Goal: Information Seeking & Learning: Learn about a topic

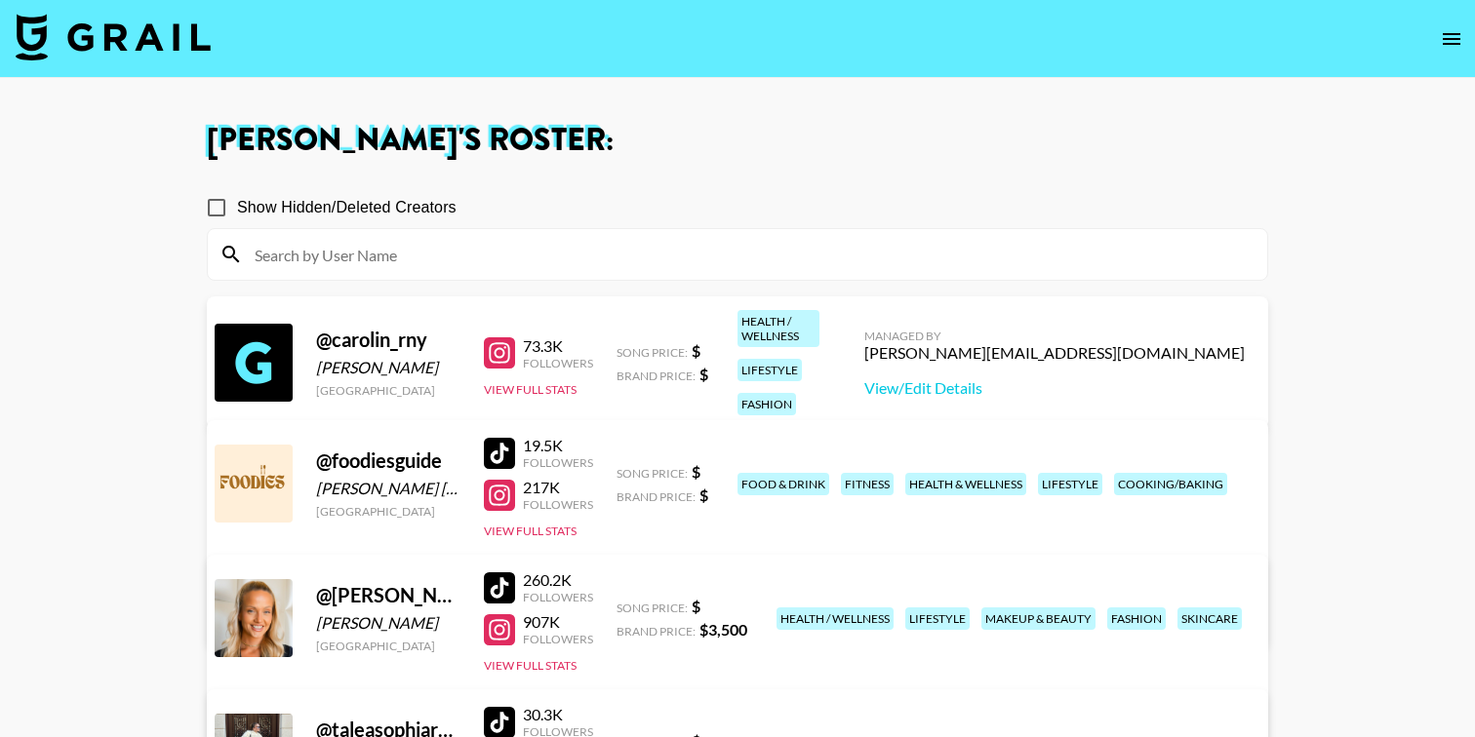
scroll to position [455, 0]
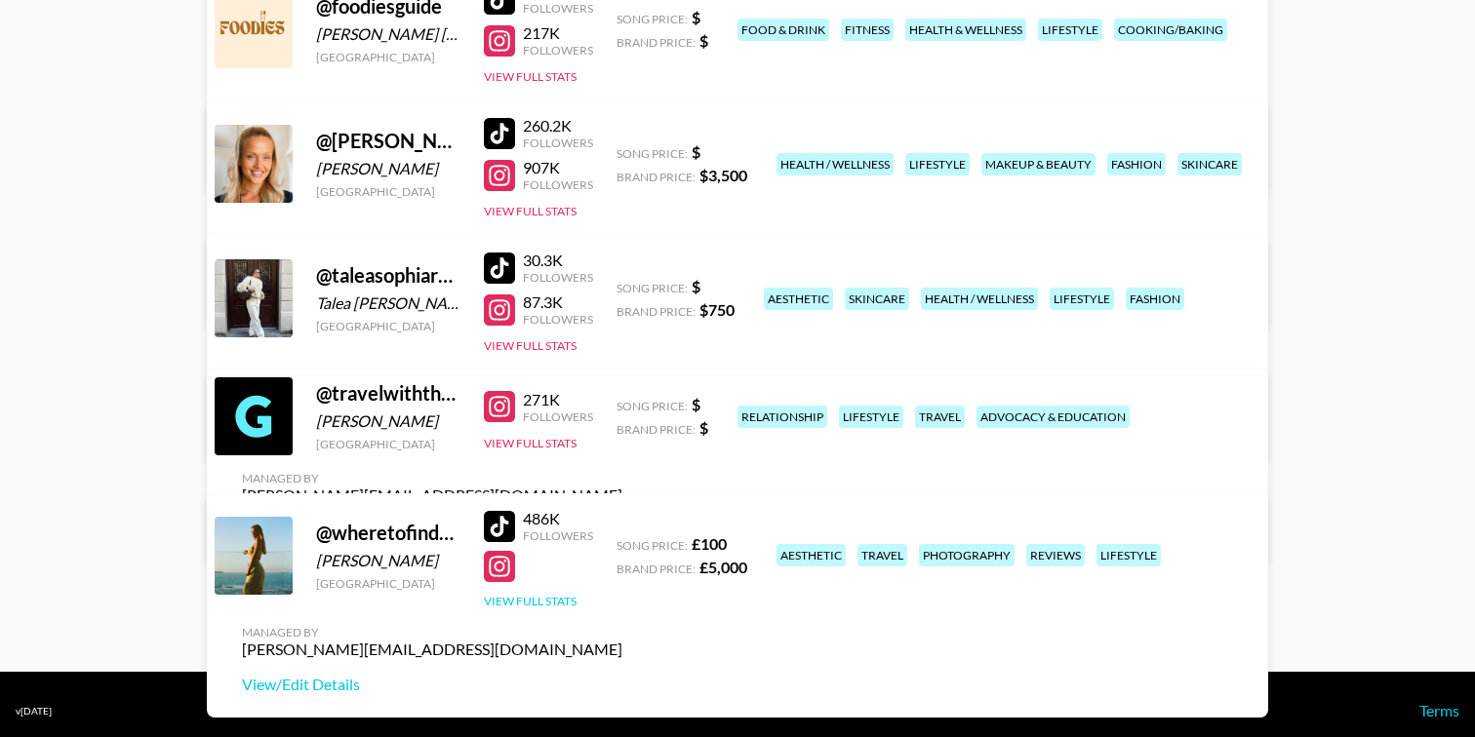
click at [524, 598] on button "View Full Stats" at bounding box center [530, 601] width 93 height 15
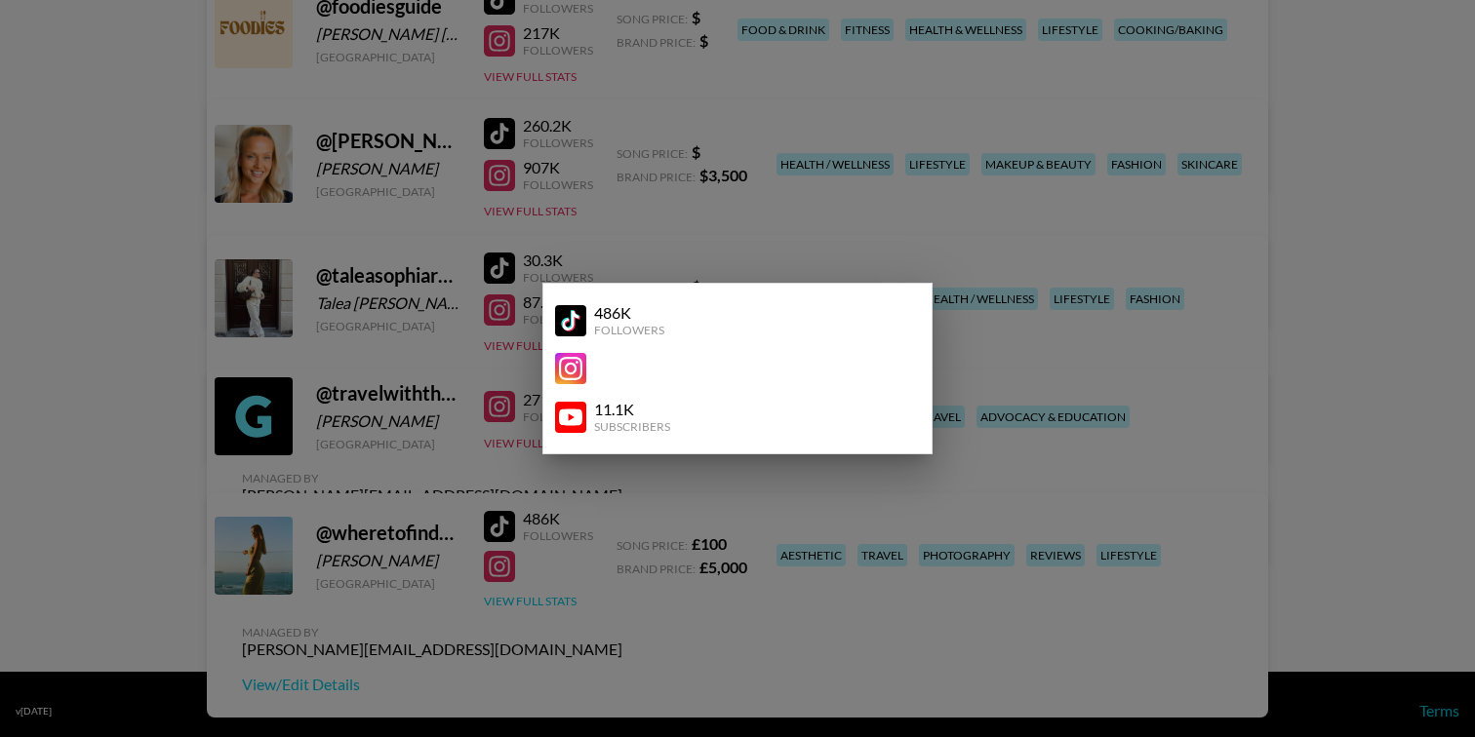
click at [524, 598] on div at bounding box center [737, 368] width 1475 height 737
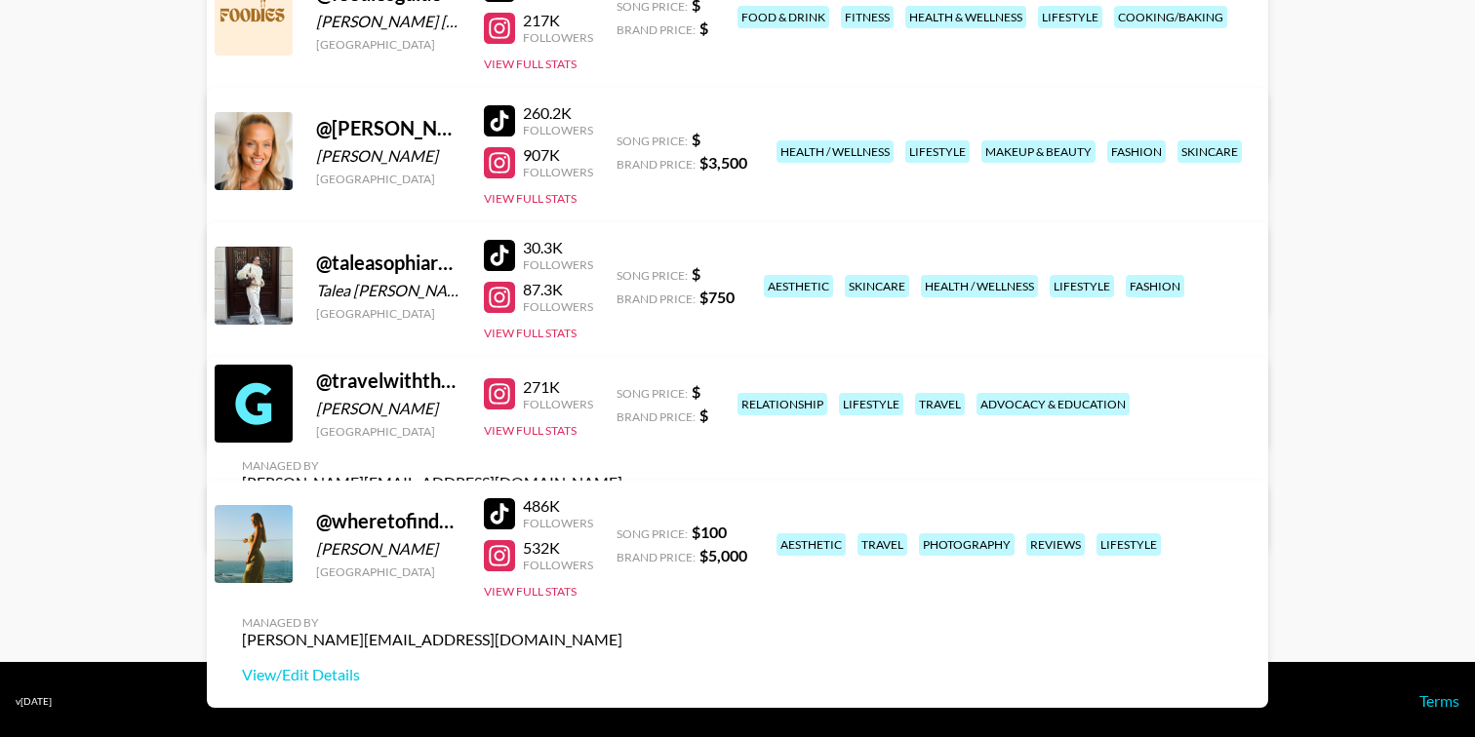
scroll to position [470, 0]
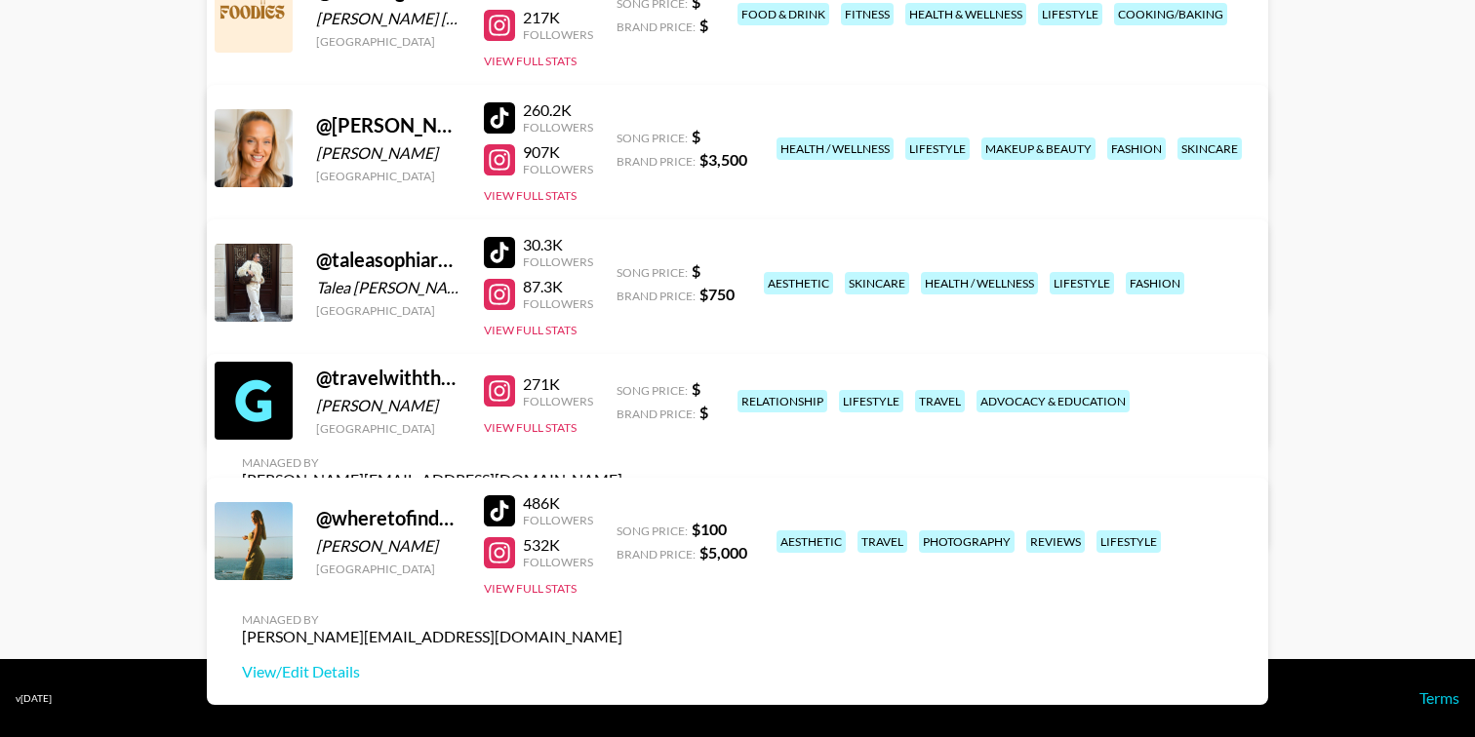
click at [524, 604] on div "@ wheretofindme [PERSON_NAME] [GEOGRAPHIC_DATA] 486K Followers 532K Followers V…" at bounding box center [737, 591] width 1061 height 227
click at [524, 592] on button "View Full Stats" at bounding box center [530, 588] width 93 height 15
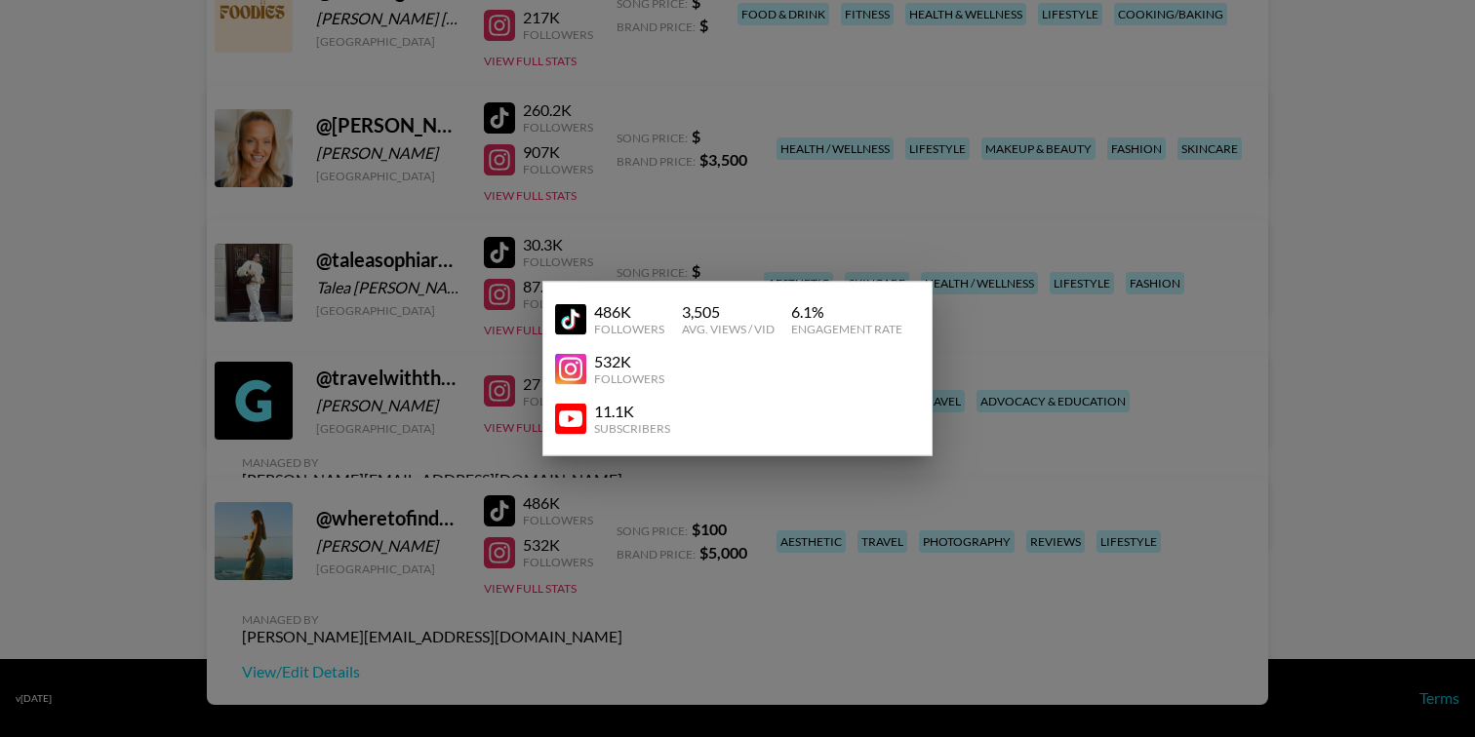
click at [524, 591] on div at bounding box center [737, 368] width 1475 height 737
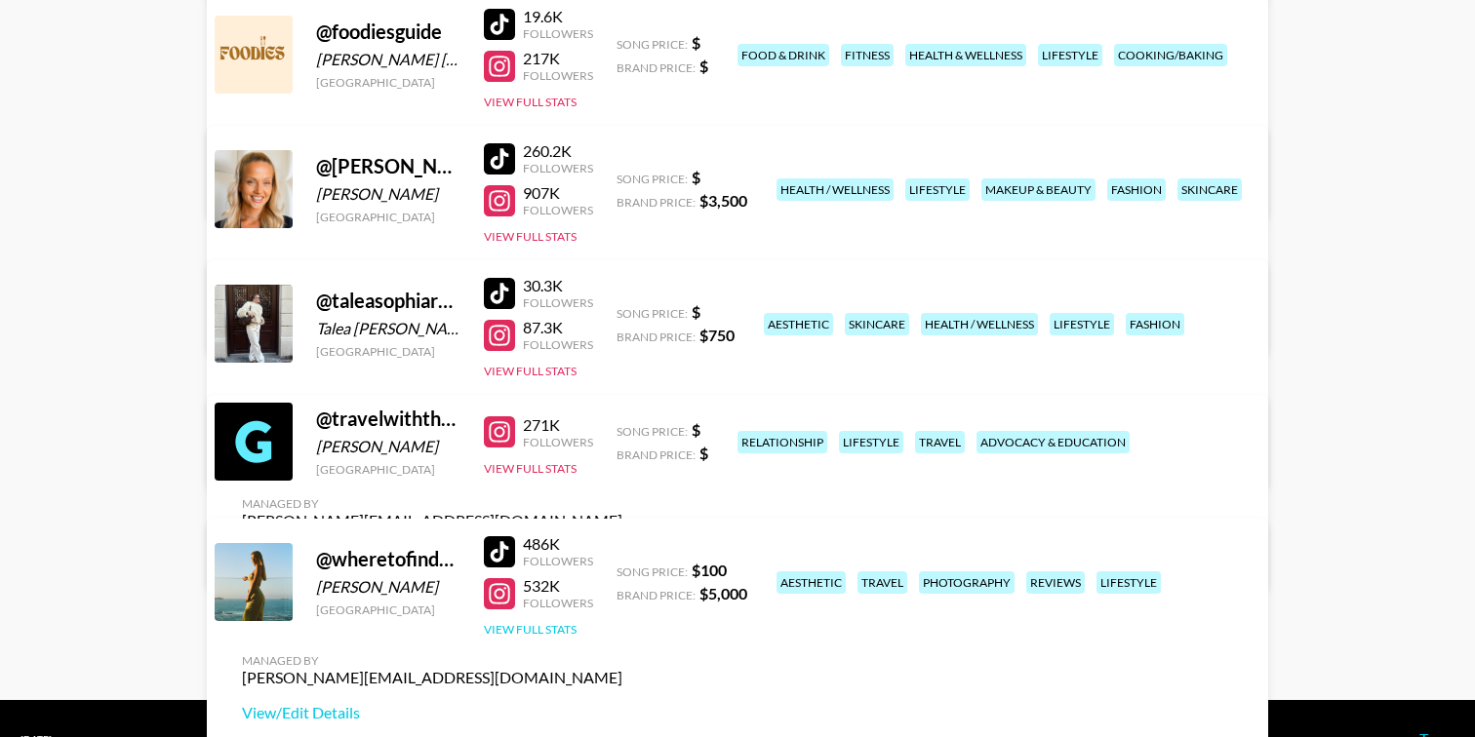
scroll to position [427, 0]
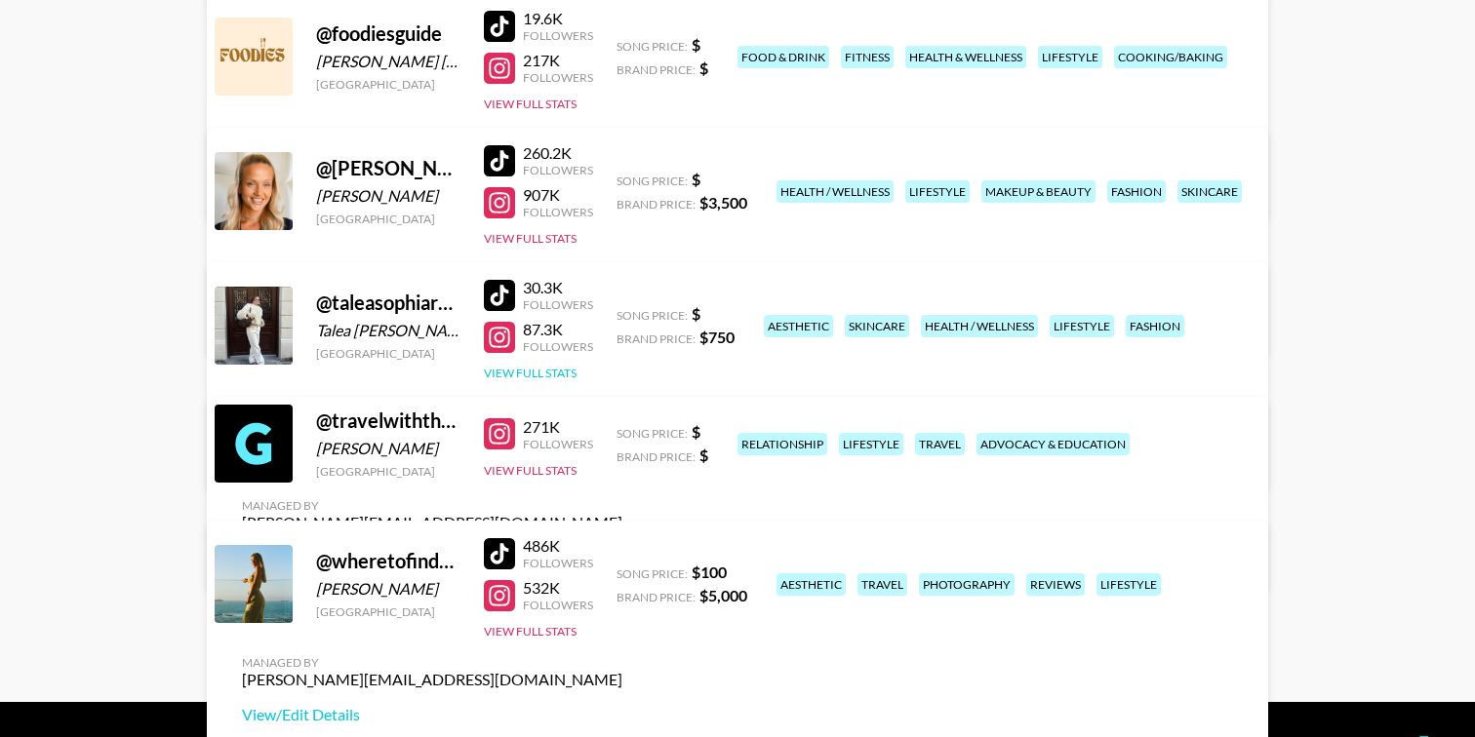
click at [547, 376] on button "View Full Stats" at bounding box center [530, 373] width 93 height 15
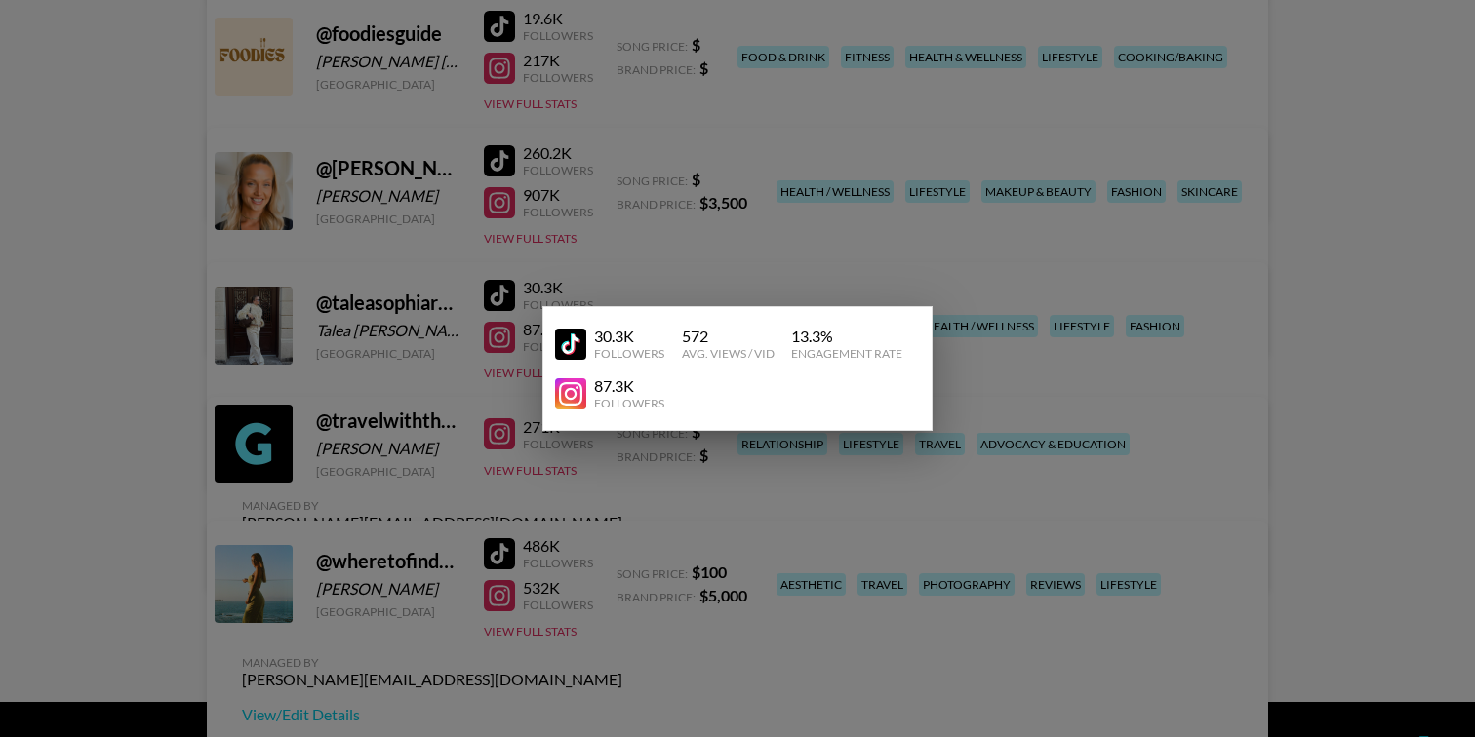
click at [531, 375] on div at bounding box center [737, 368] width 1475 height 737
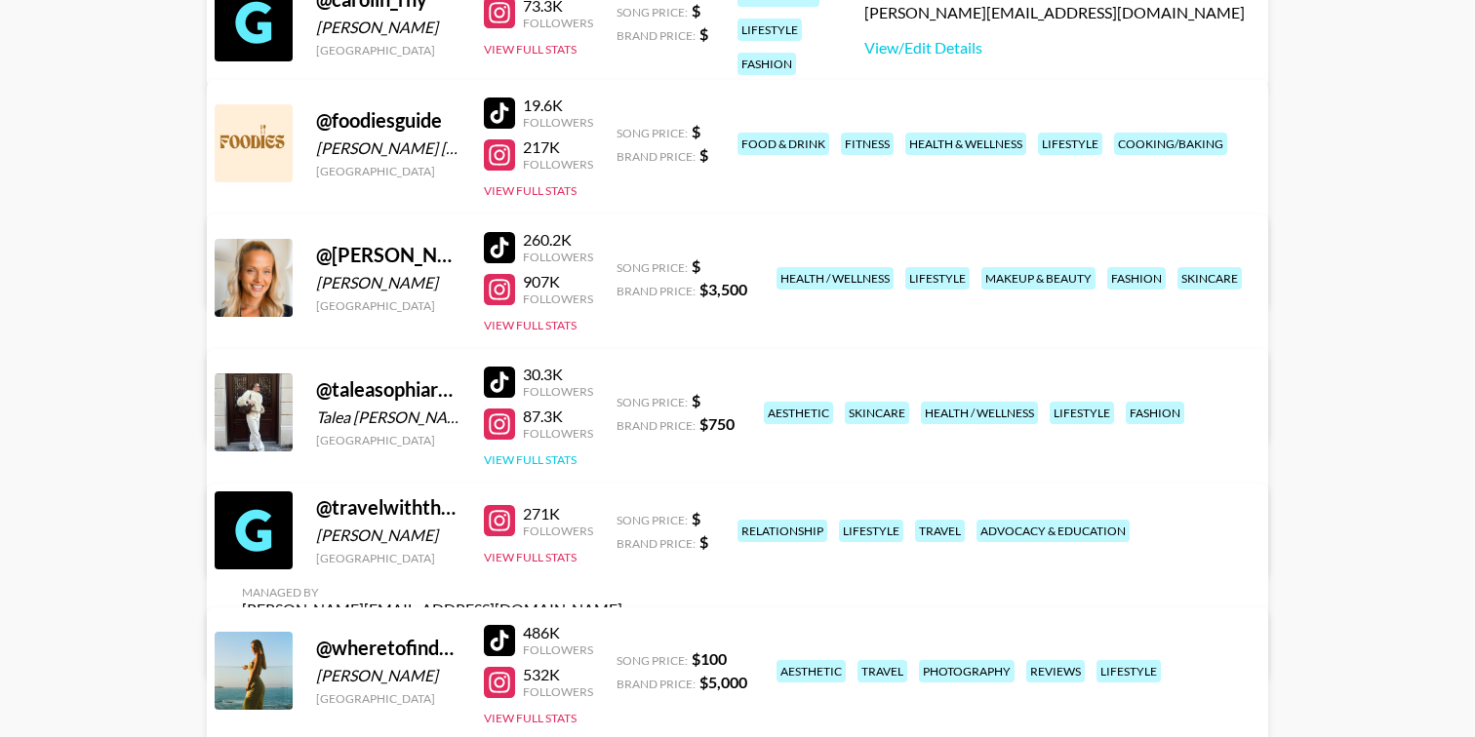
scroll to position [283, 0]
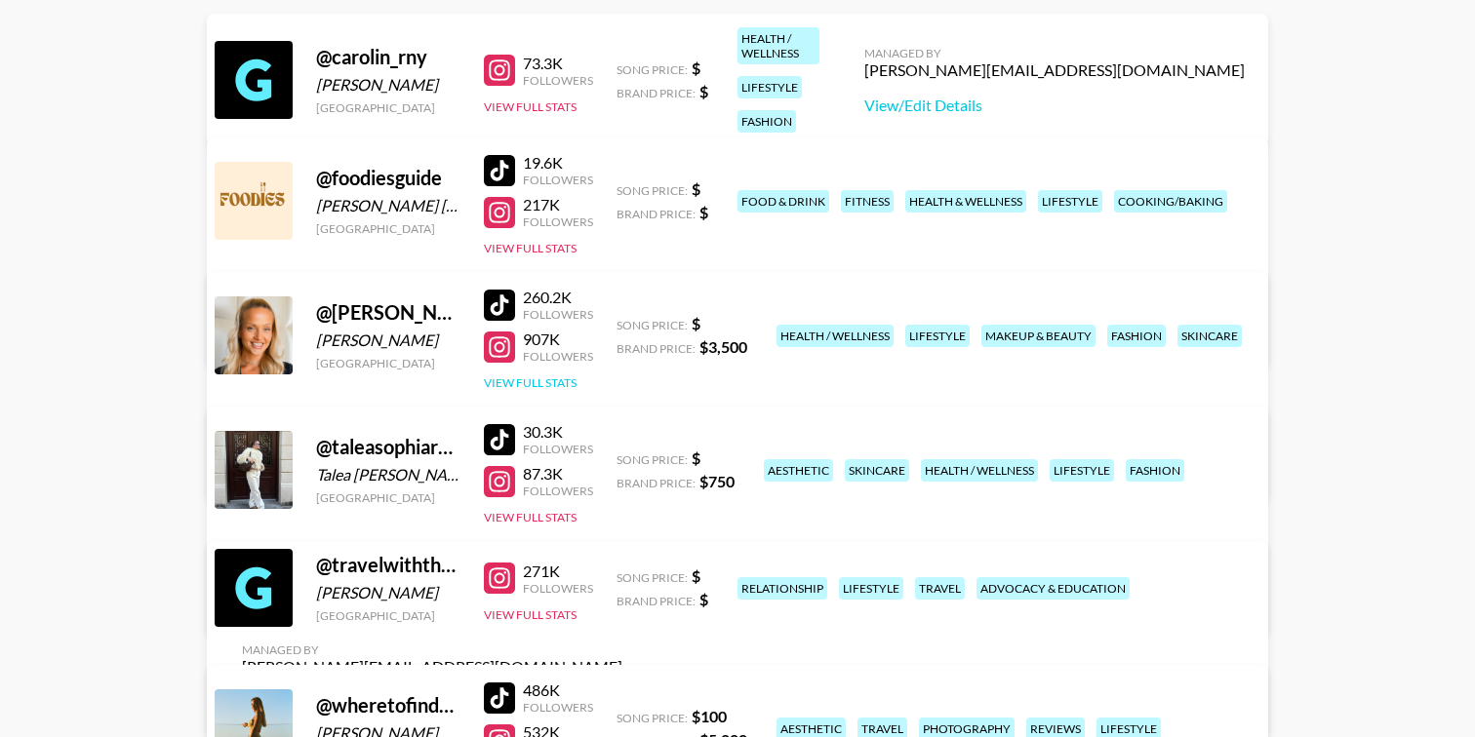
click at [527, 377] on button "View Full Stats" at bounding box center [530, 383] width 93 height 15
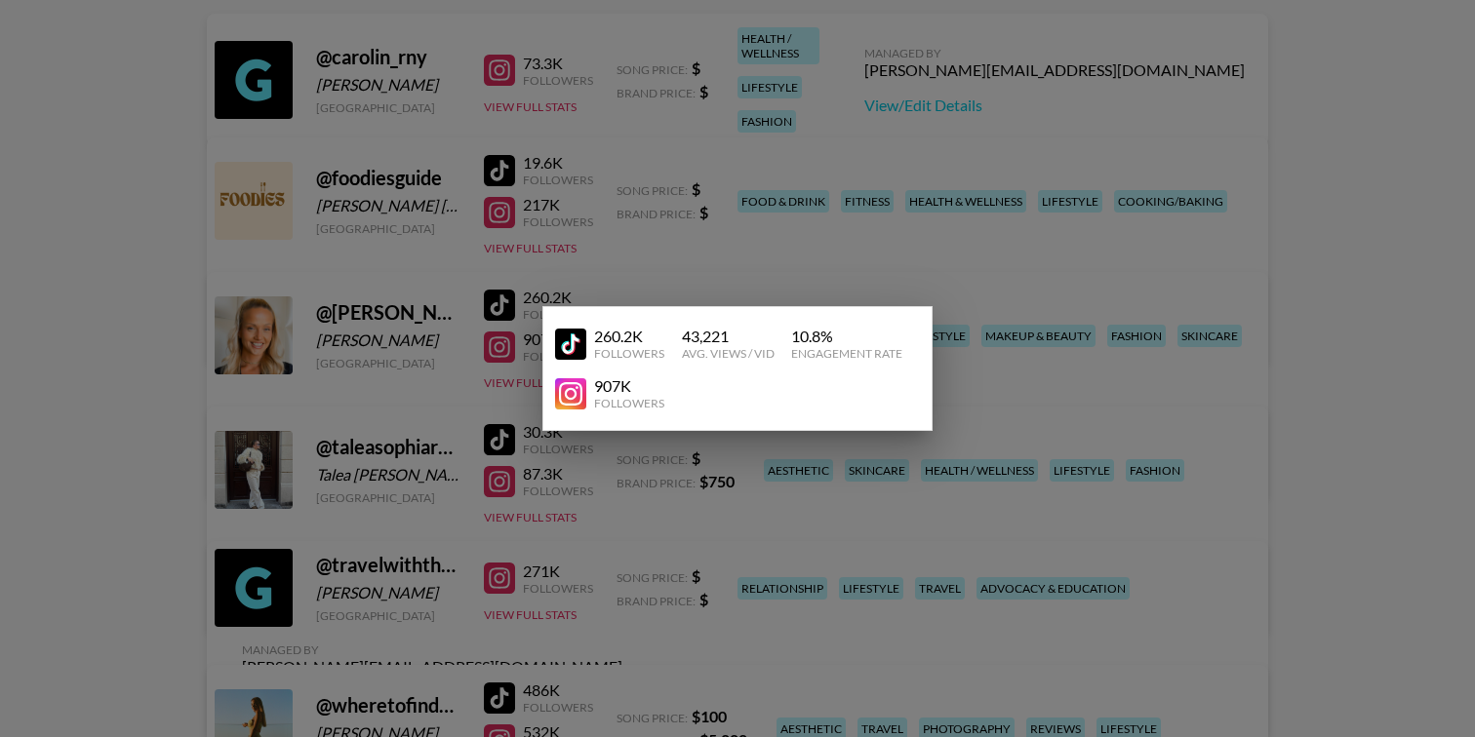
click at [514, 381] on div at bounding box center [737, 368] width 1475 height 737
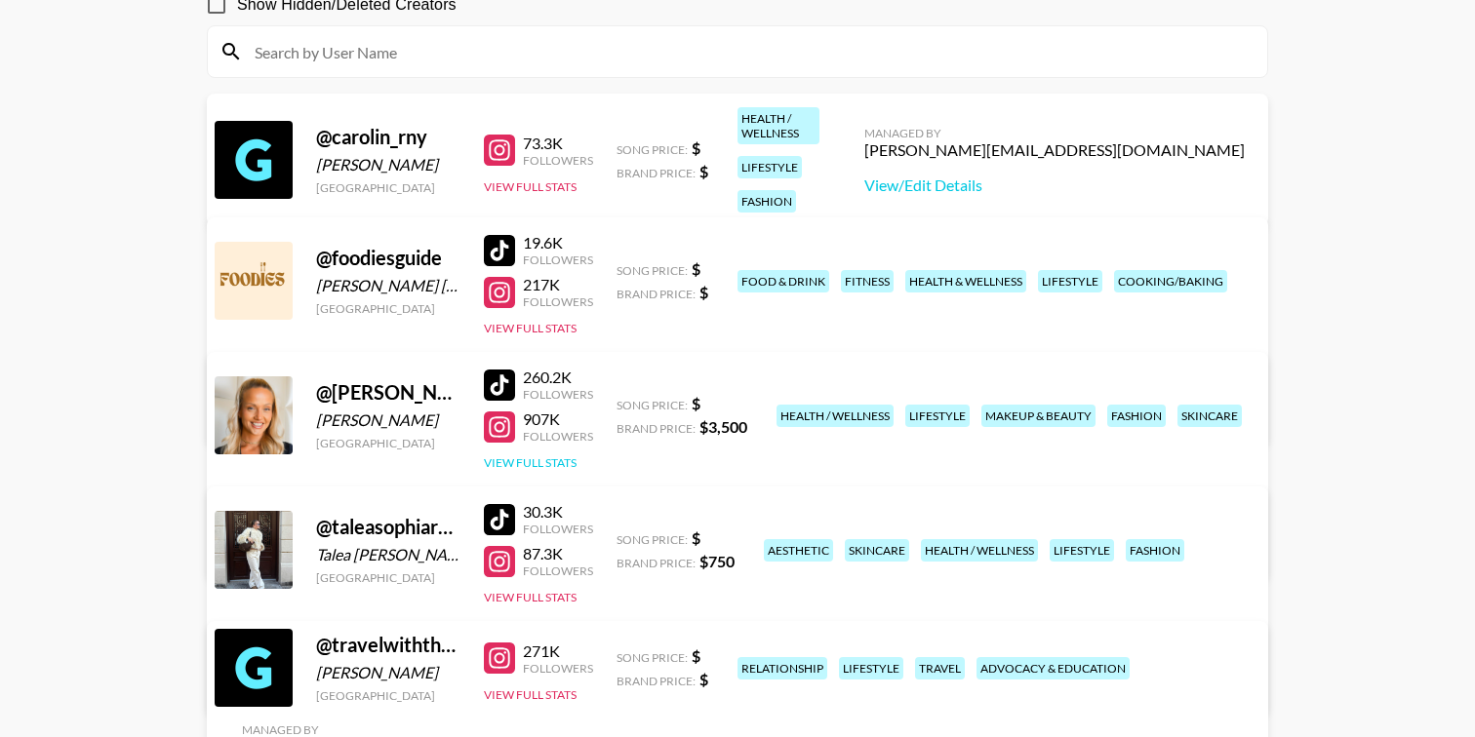
scroll to position [189, 0]
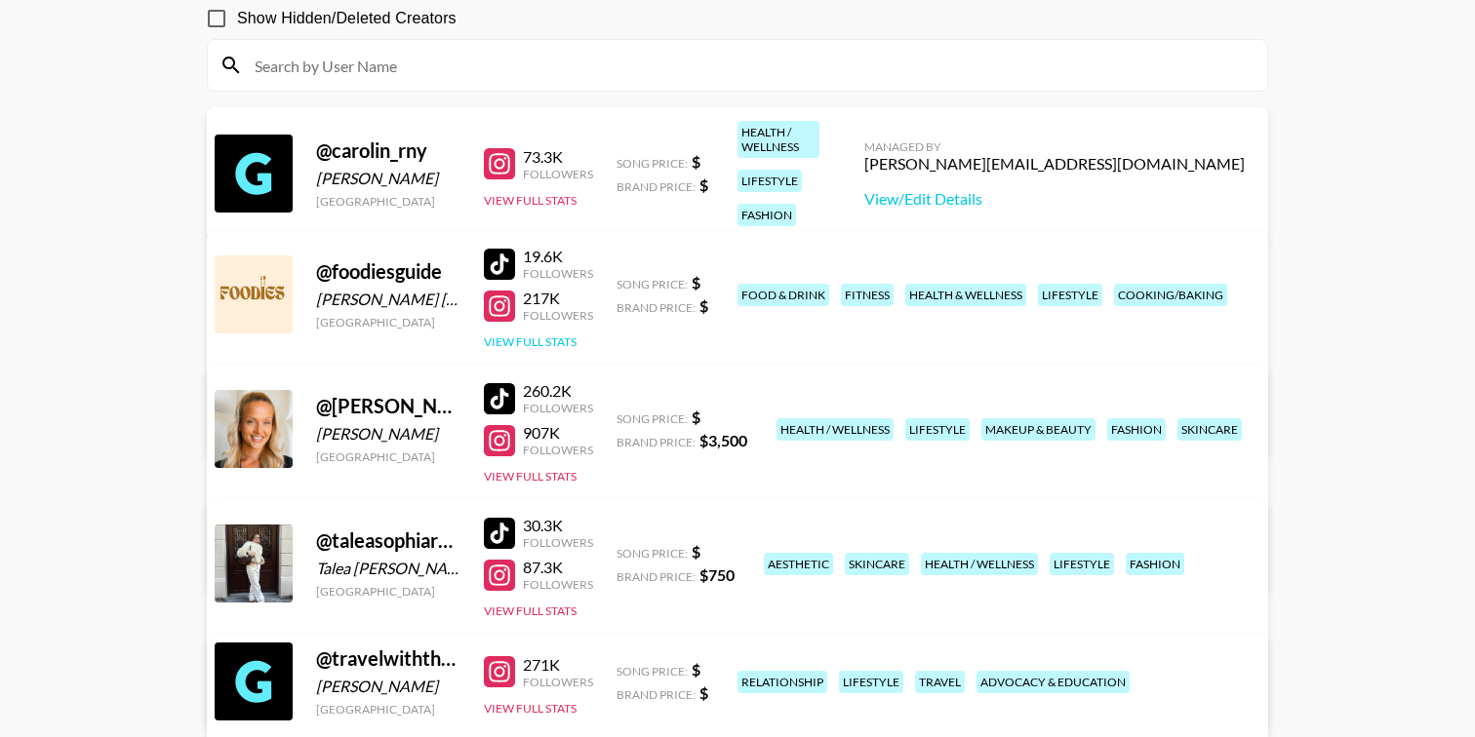
click at [522, 339] on button "View Full Stats" at bounding box center [530, 342] width 93 height 15
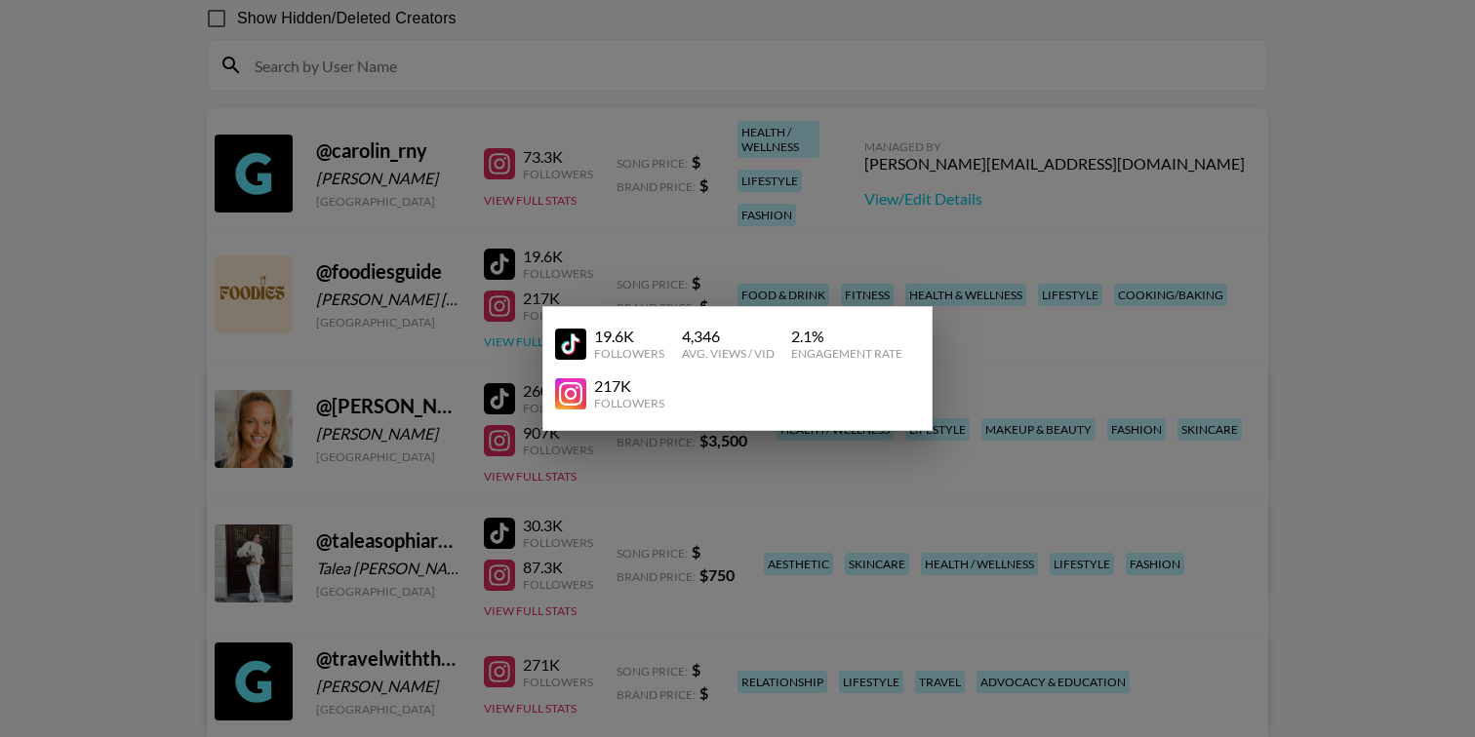
click at [522, 339] on div at bounding box center [737, 368] width 1475 height 737
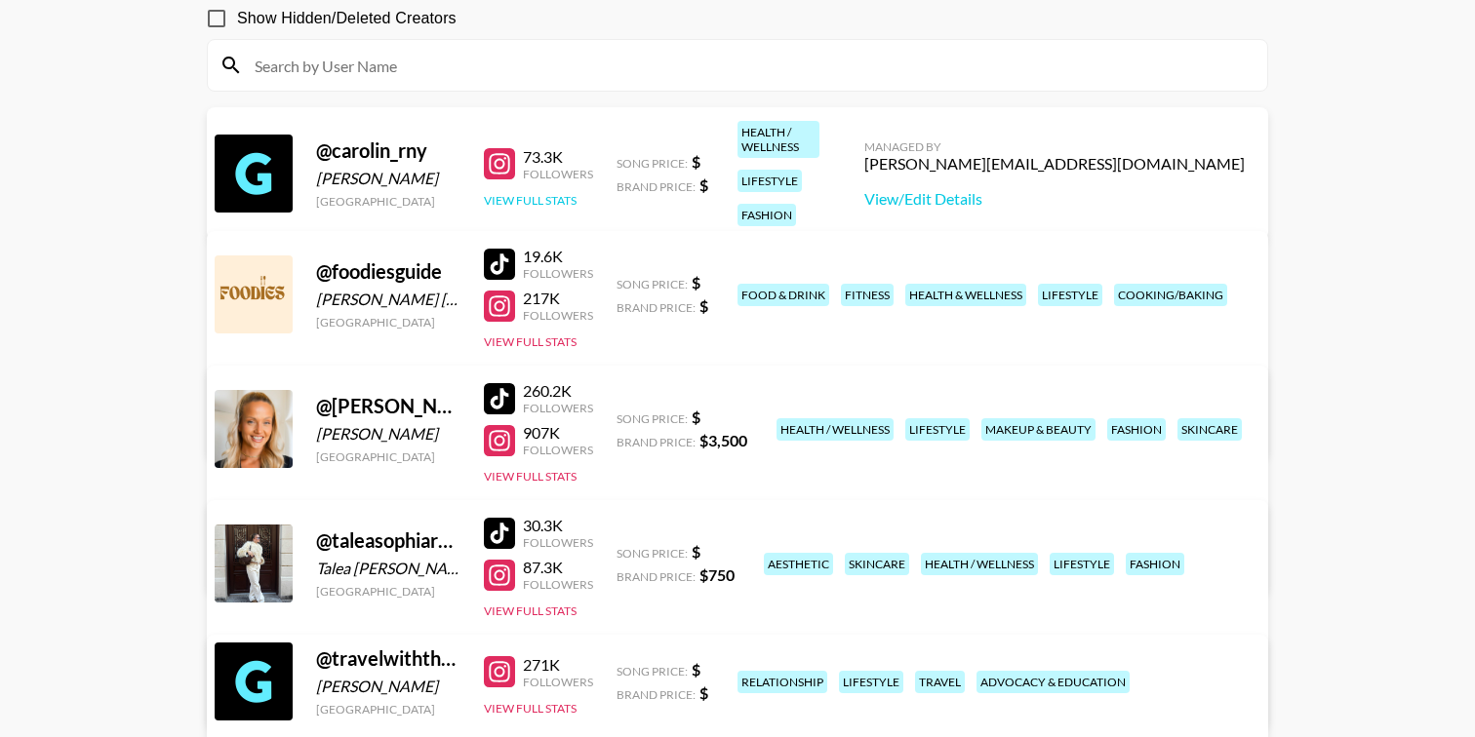
click at [524, 193] on button "View Full Stats" at bounding box center [530, 200] width 93 height 15
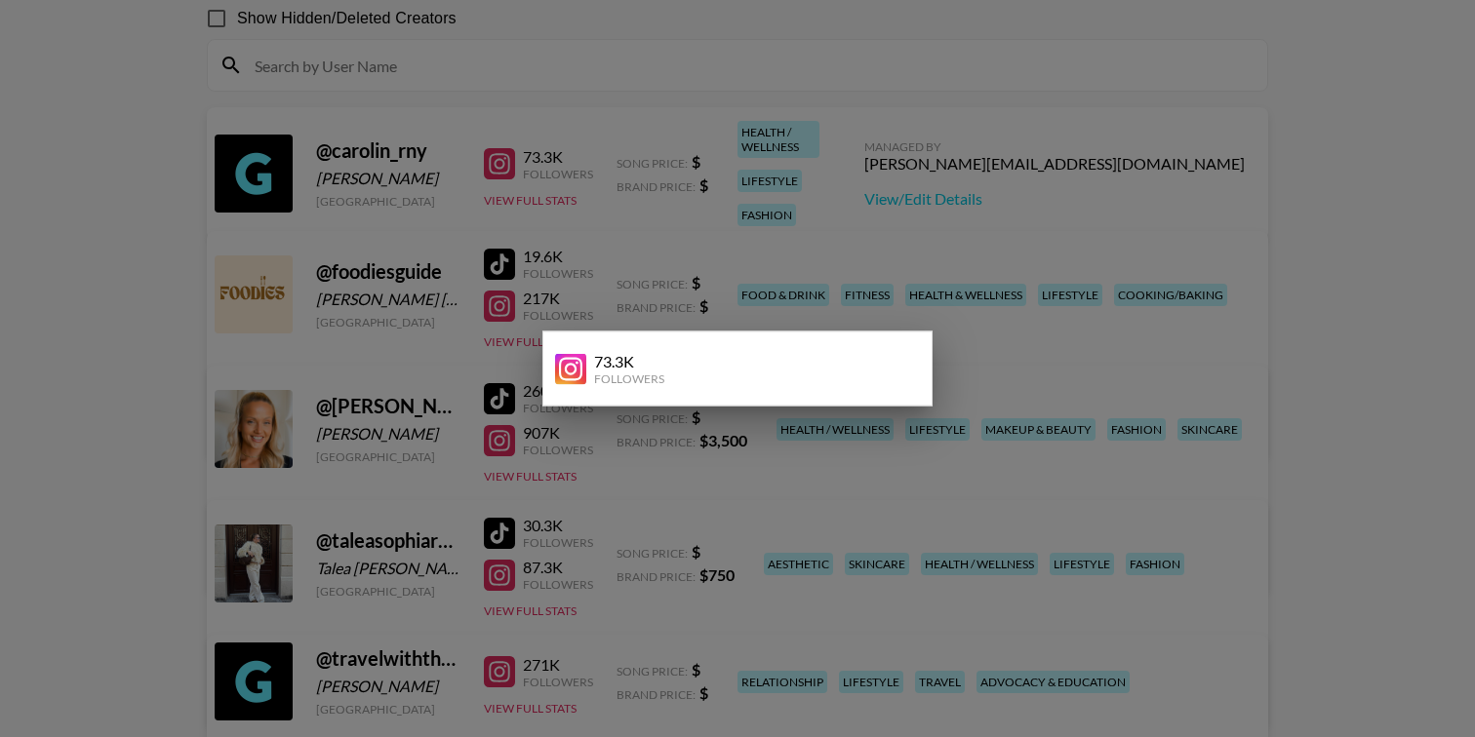
click at [523, 200] on div at bounding box center [737, 368] width 1475 height 737
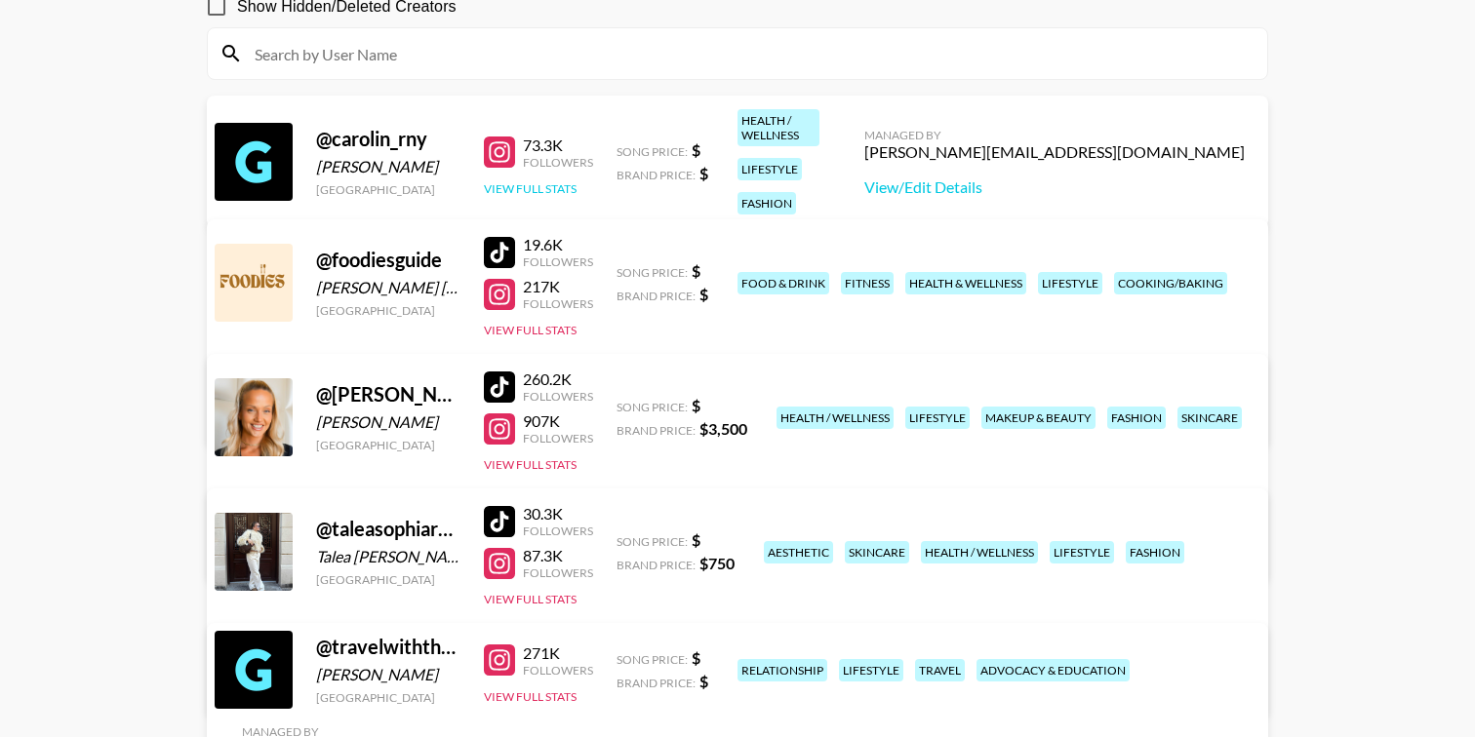
scroll to position [0, 0]
